Goal: Information Seeking & Learning: Understand process/instructions

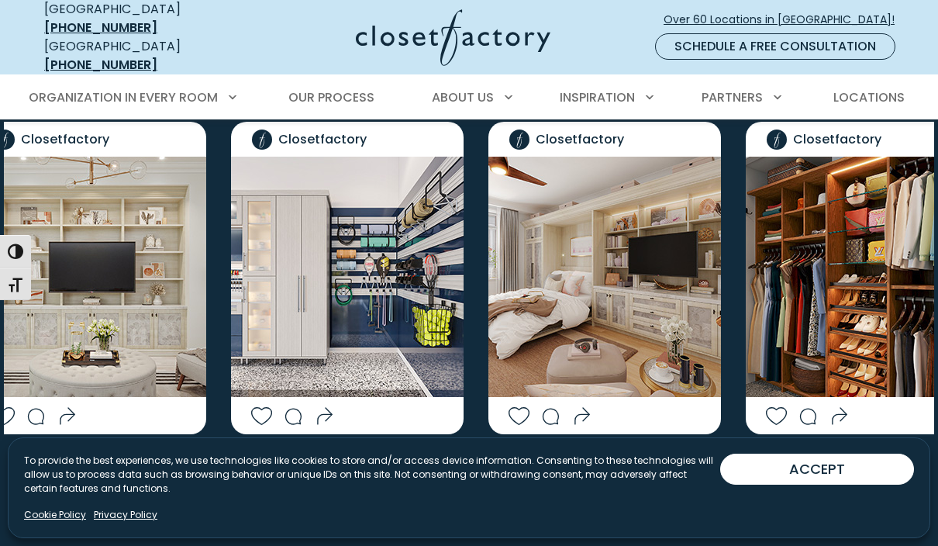
scroll to position [2545, 0]
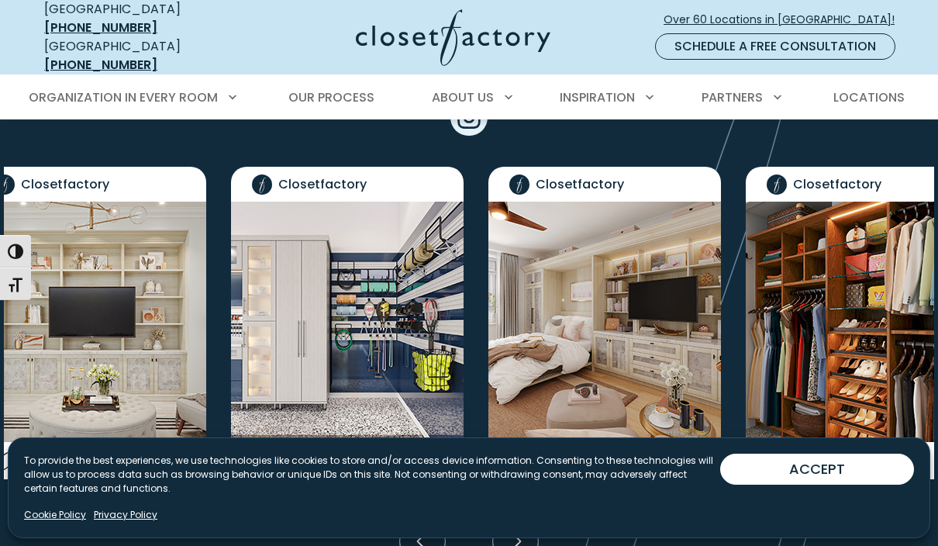
click at [122, 202] on img "Social Grid" at bounding box center [90, 322] width 233 height 240
click at [156, 202] on img "Social Grid" at bounding box center [90, 322] width 233 height 240
click at [133, 202] on img "Social Grid" at bounding box center [90, 322] width 233 height 240
click at [145, 202] on img "Social Grid" at bounding box center [90, 322] width 233 height 240
click at [144, 202] on img "Social Grid" at bounding box center [90, 322] width 233 height 240
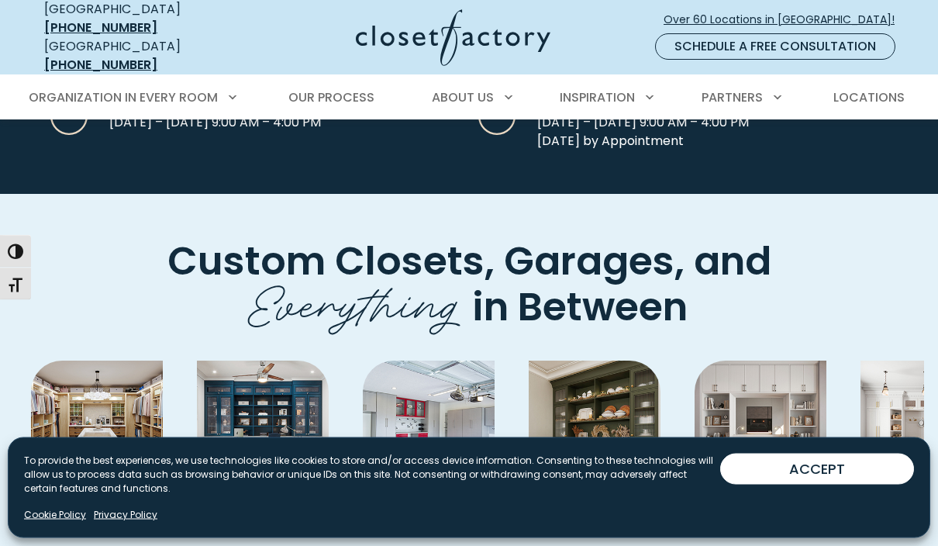
scroll to position [3696, 0]
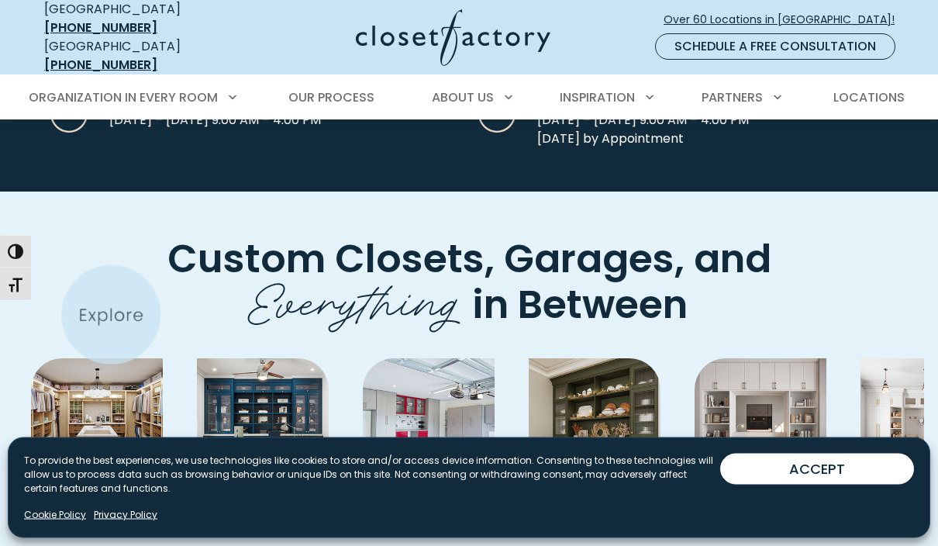
click at [108, 359] on img "Pages Gallery" at bounding box center [97, 425] width 132 height 132
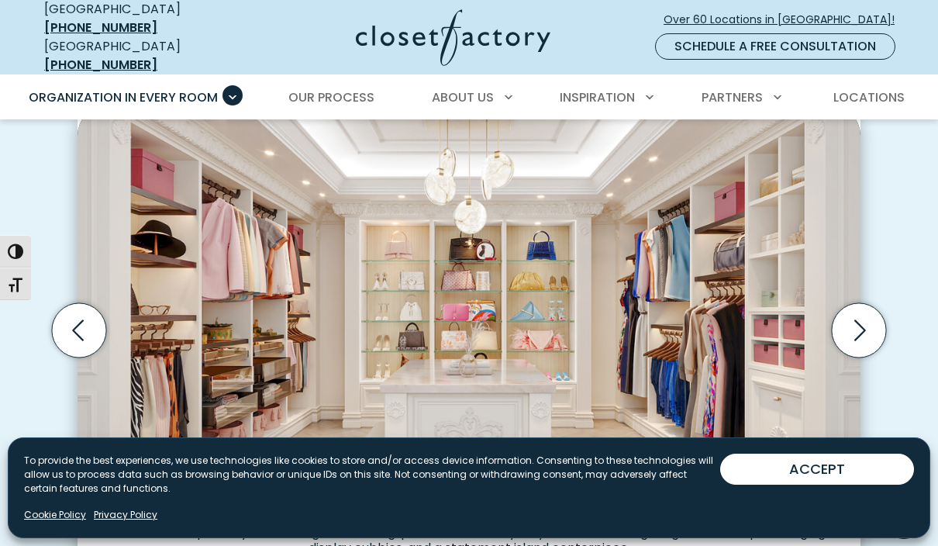
scroll to position [462, 0]
click at [852, 305] on icon "Next slide" at bounding box center [859, 331] width 54 height 54
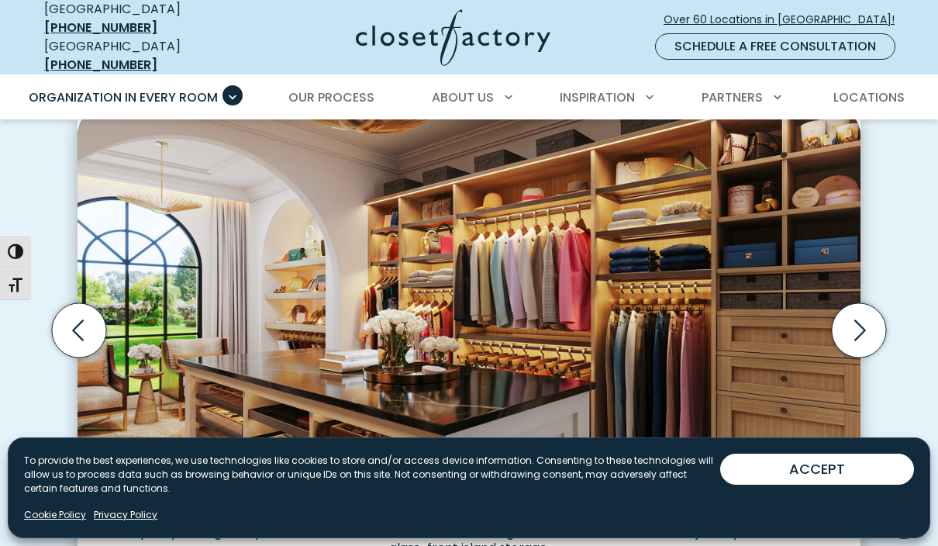
click at [852, 312] on icon "Next slide" at bounding box center [859, 330] width 54 height 54
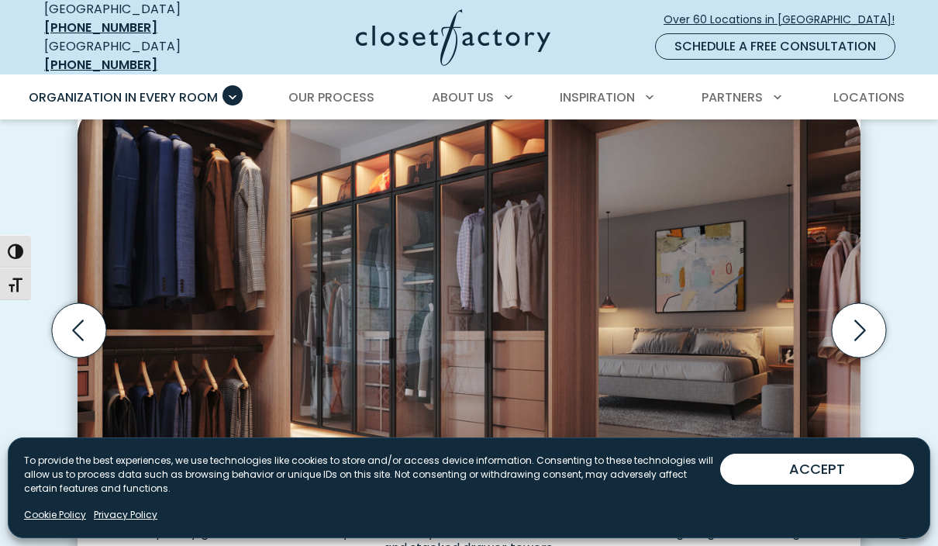
click at [853, 317] on icon "Next slide" at bounding box center [859, 330] width 54 height 54
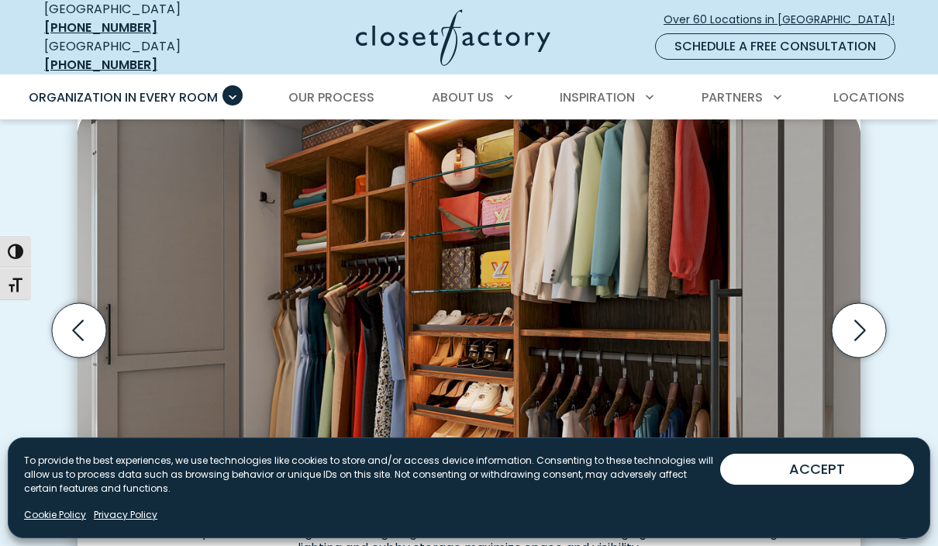
click at [843, 312] on icon "Next slide" at bounding box center [859, 330] width 54 height 54
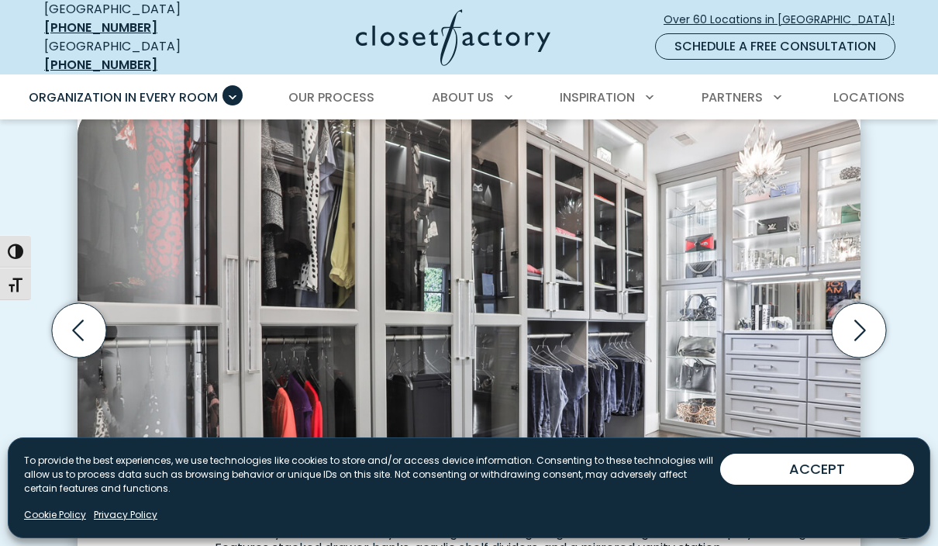
click at [843, 315] on icon "Next slide" at bounding box center [859, 330] width 54 height 54
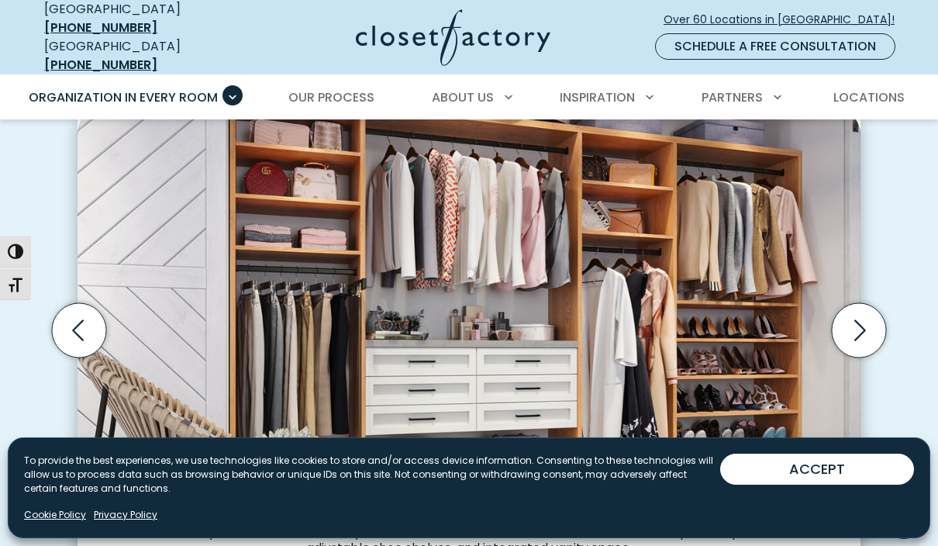
click at [849, 312] on icon "Next slide" at bounding box center [859, 330] width 54 height 54
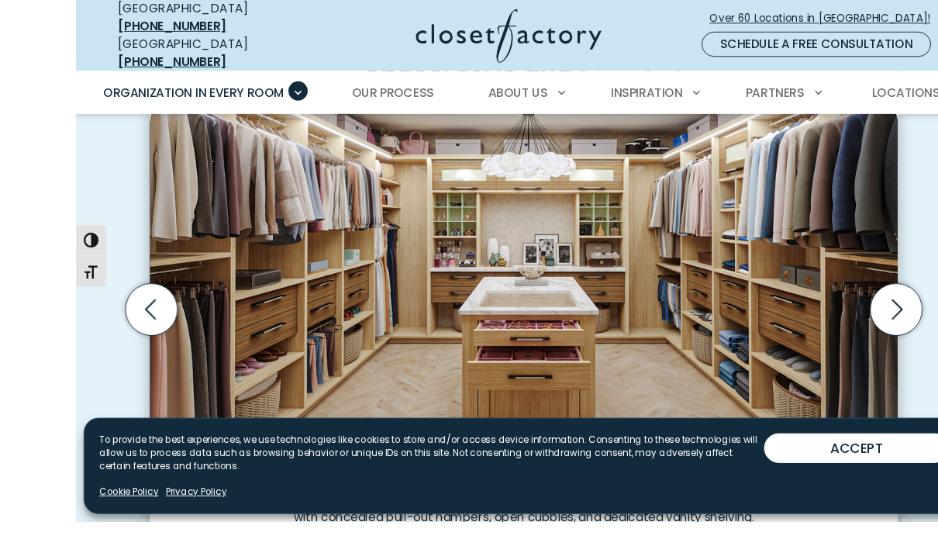
scroll to position [477, 0]
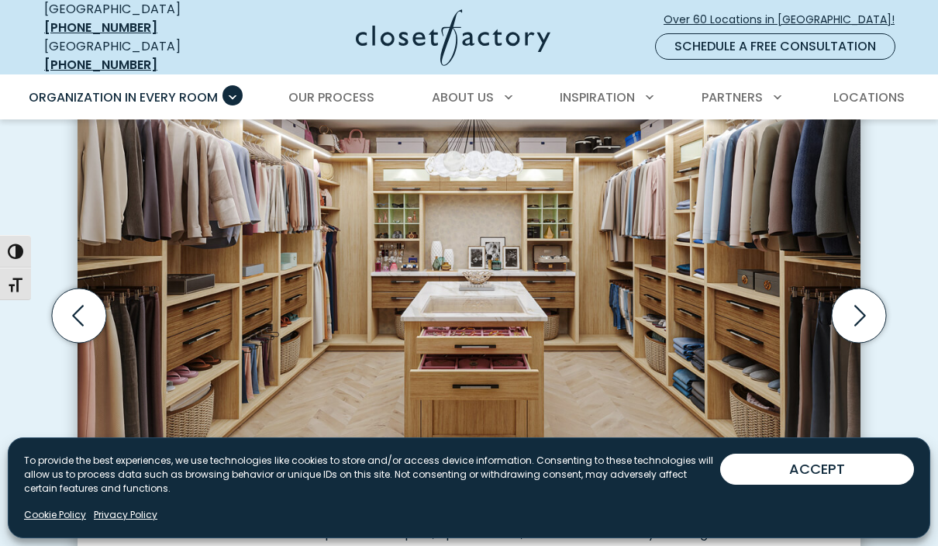
click at [848, 307] on icon "Next slide" at bounding box center [859, 315] width 54 height 54
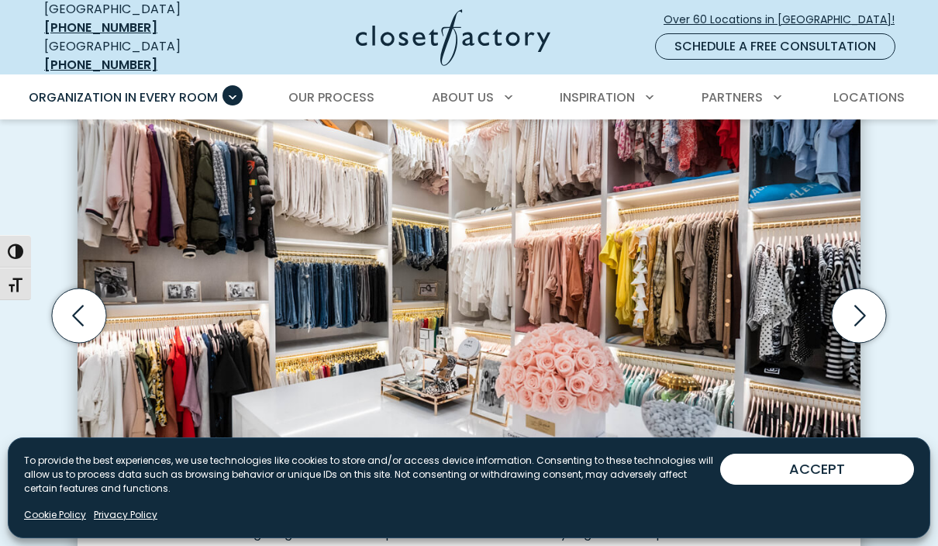
click at [853, 308] on icon "Next slide" at bounding box center [859, 315] width 54 height 54
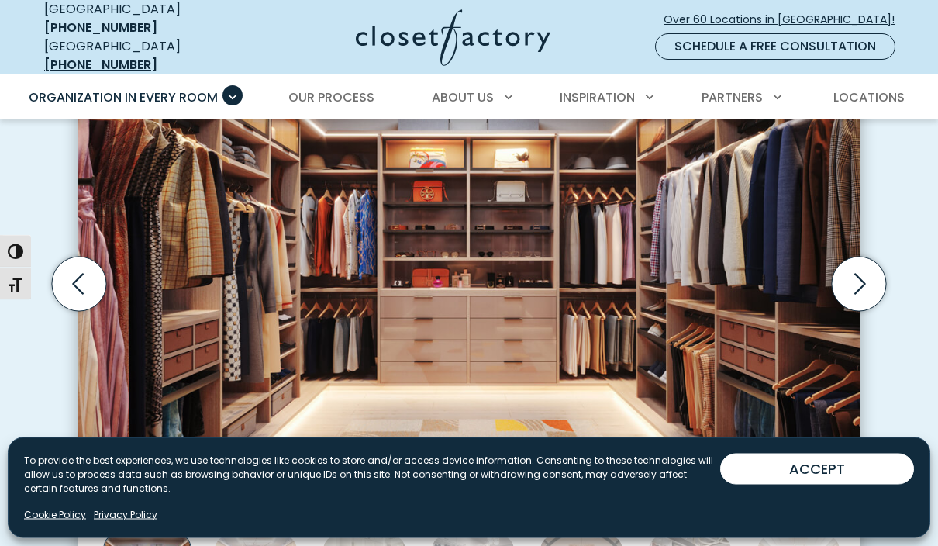
scroll to position [509, 0]
click at [857, 264] on icon "Next slide" at bounding box center [859, 284] width 54 height 54
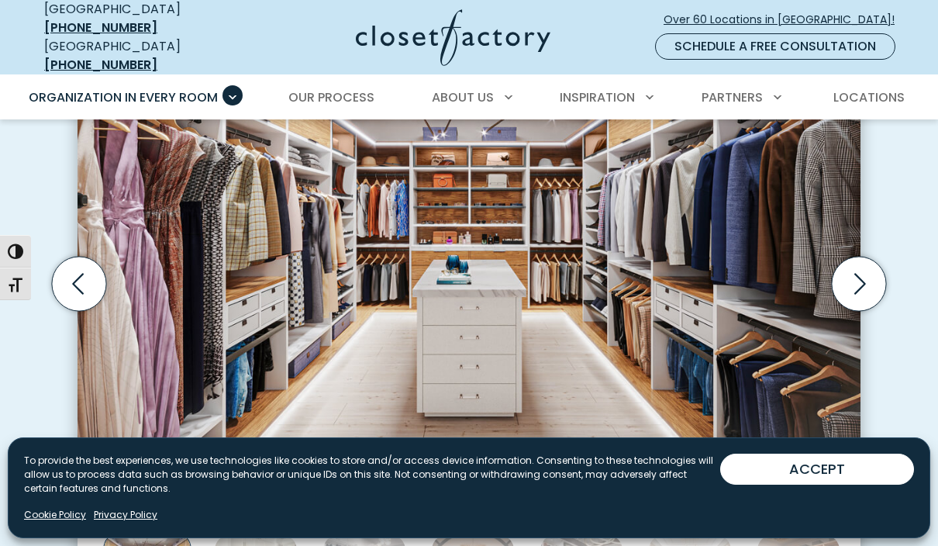
click at [862, 277] on icon "Next slide" at bounding box center [859, 284] width 54 height 54
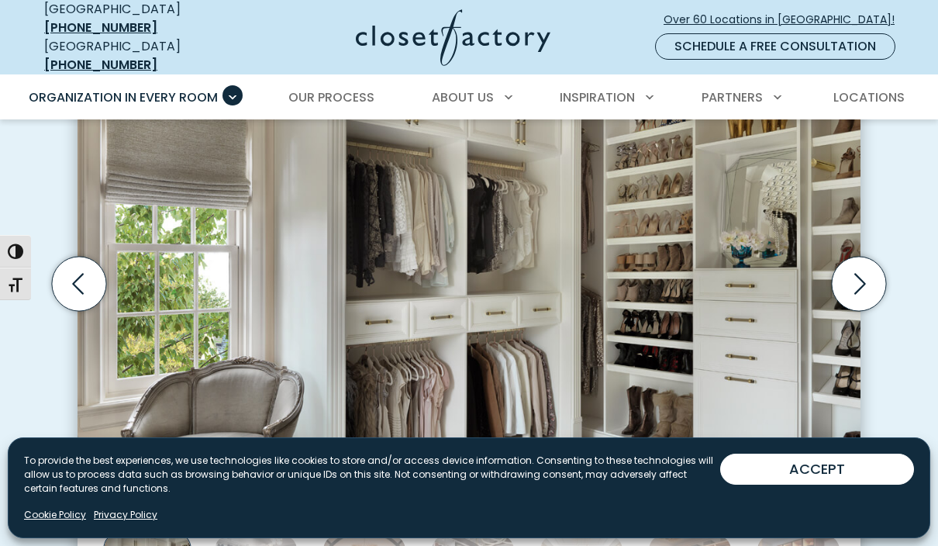
click at [860, 267] on icon "Next slide" at bounding box center [859, 284] width 54 height 54
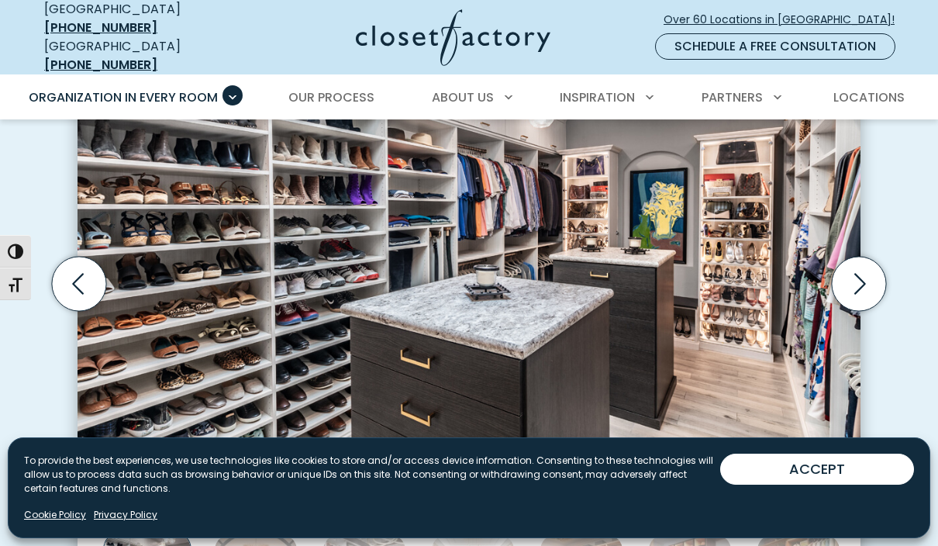
click at [937, 267] on div "Custom Closets for Every Space, Style and Budget Custom walk-in closet with gla…" at bounding box center [469, 303] width 938 height 767
click at [858, 270] on icon "Next slide" at bounding box center [859, 284] width 54 height 54
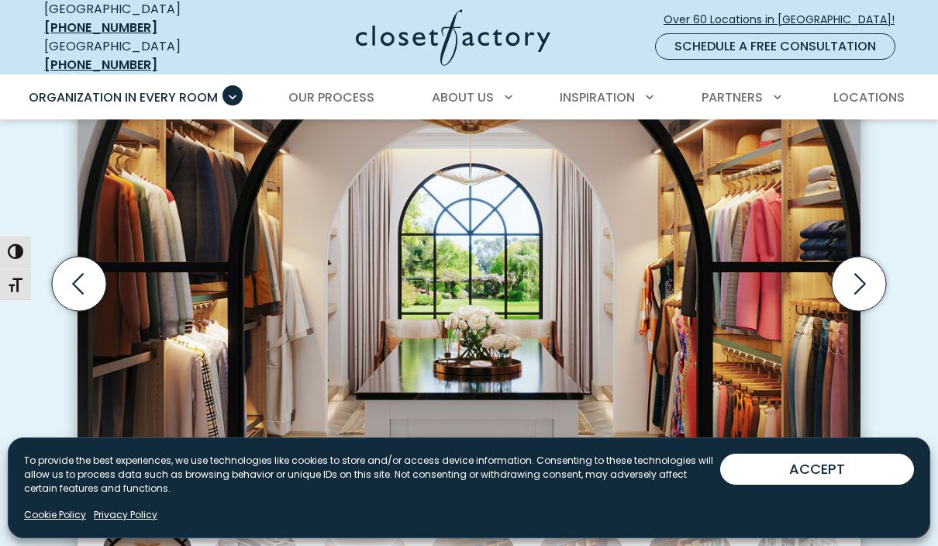
click at [848, 269] on icon "Next slide" at bounding box center [859, 284] width 54 height 54
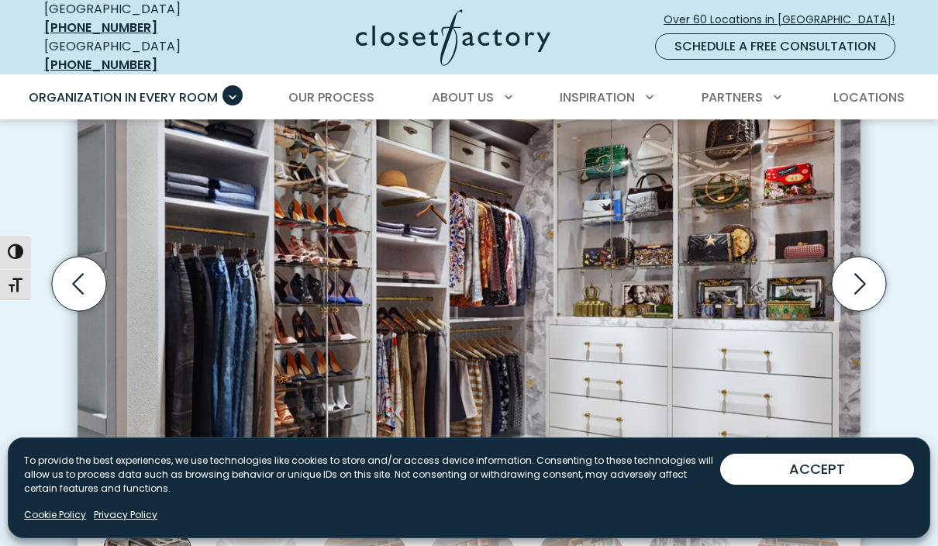
click at [858, 264] on icon "Next slide" at bounding box center [859, 284] width 54 height 54
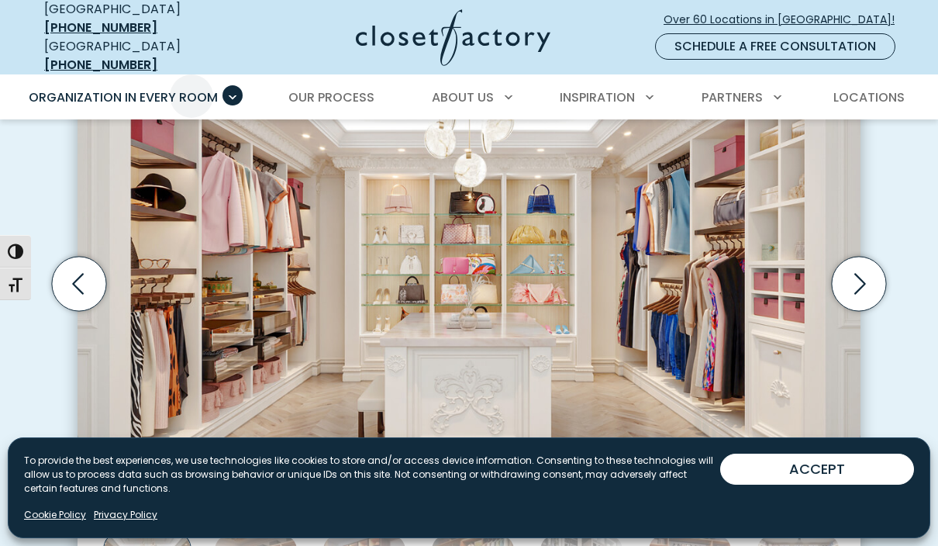
click at [334, 88] on span "Our Process" at bounding box center [331, 97] width 86 height 18
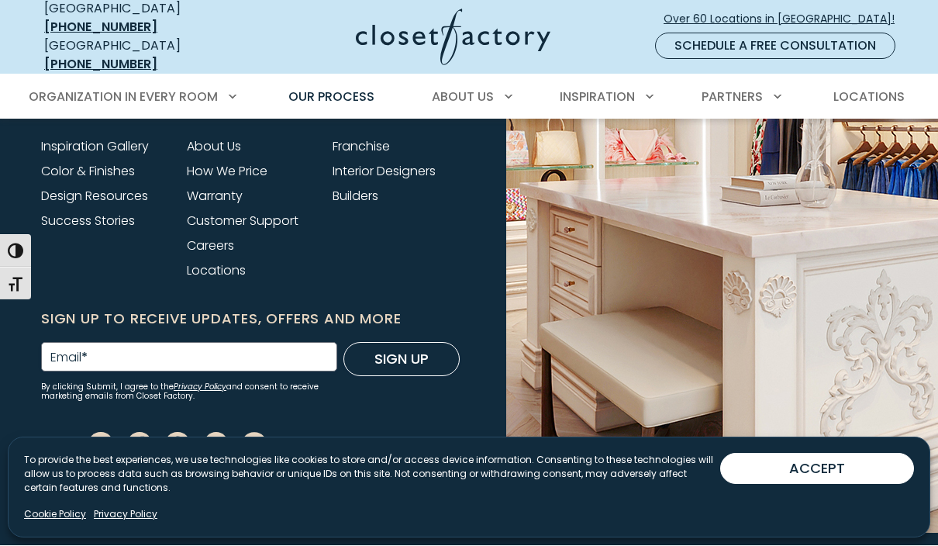
scroll to position [3976, 0]
